Goal: Task Accomplishment & Management: Complete application form

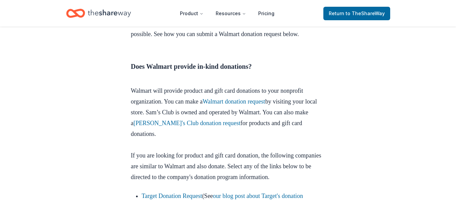
scroll to position [294, 0]
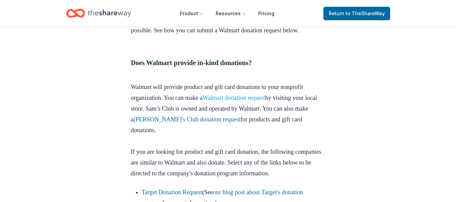
click at [260, 95] on link "Walmart donation request" at bounding box center [233, 97] width 63 height 7
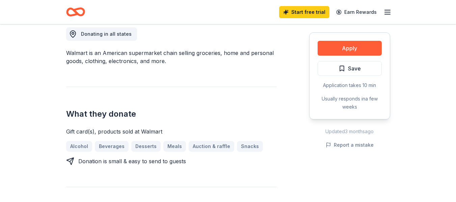
scroll to position [198, 0]
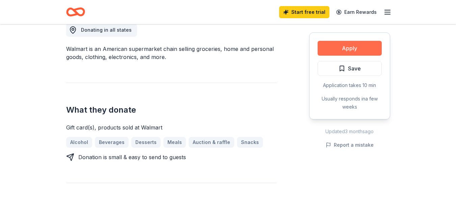
click at [362, 46] on button "Apply" at bounding box center [349, 48] width 64 height 15
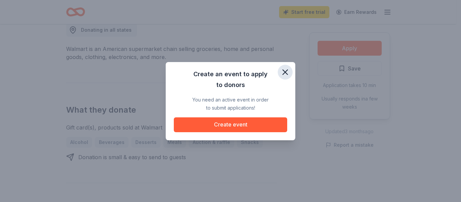
click at [283, 71] on icon "button" at bounding box center [285, 72] width 5 height 5
